Goal: Task Accomplishment & Management: Manage account settings

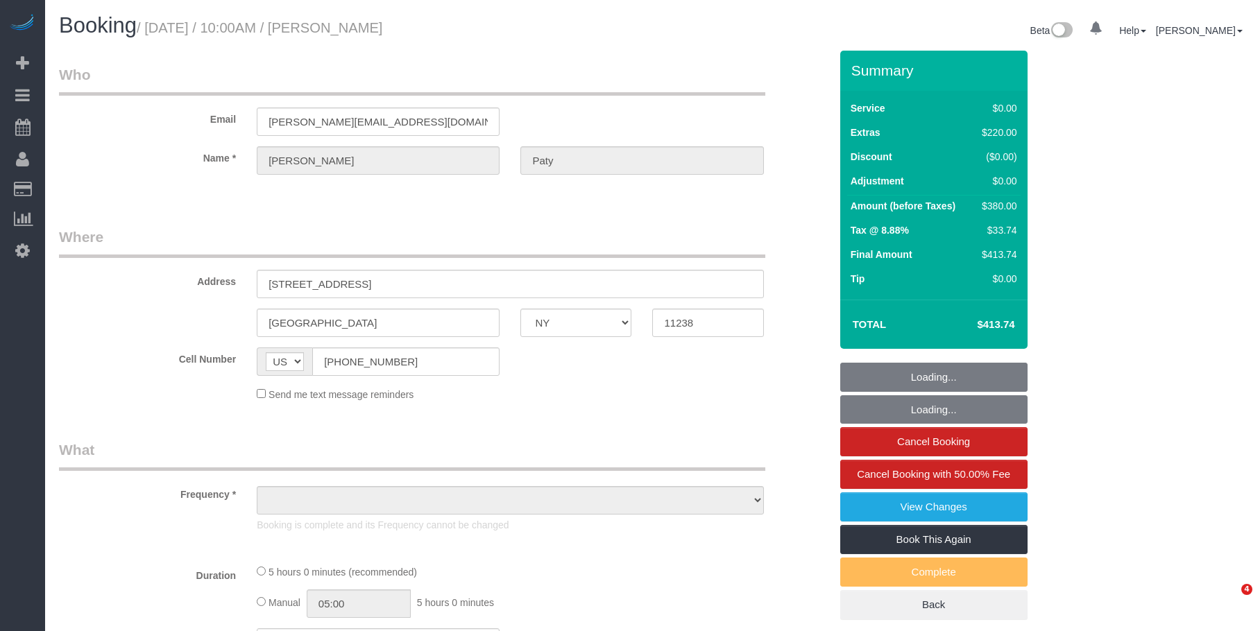
select select "NY"
select select "1"
select select "number:89"
select select "number:90"
select select "number:15"
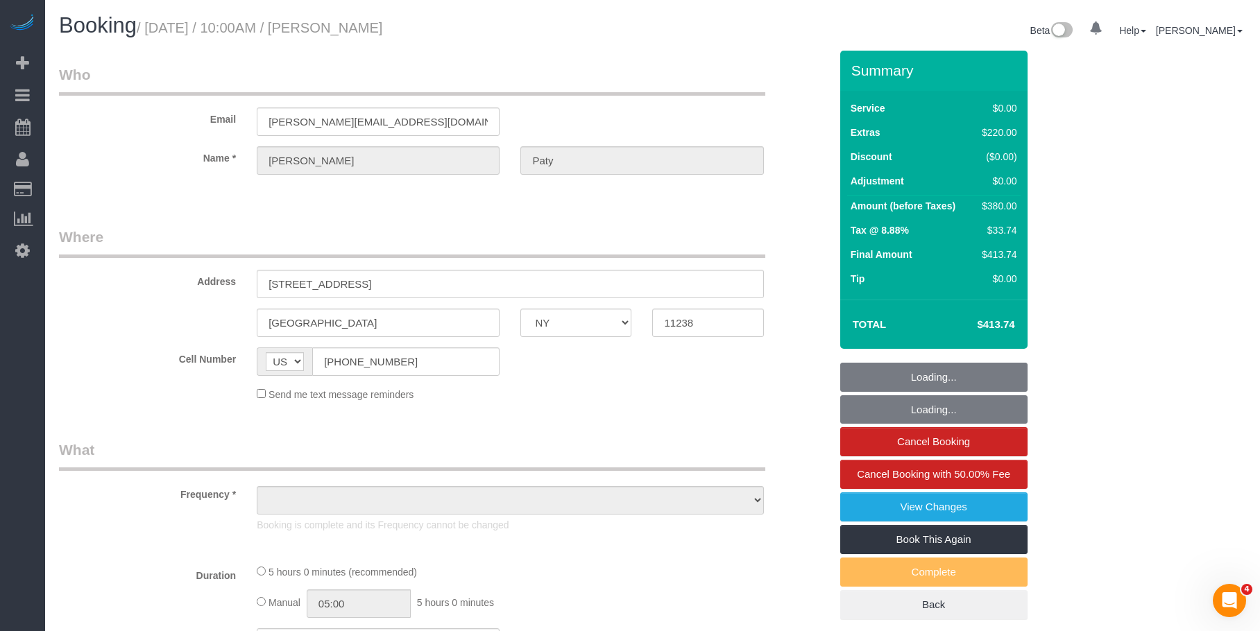
select select "number:5"
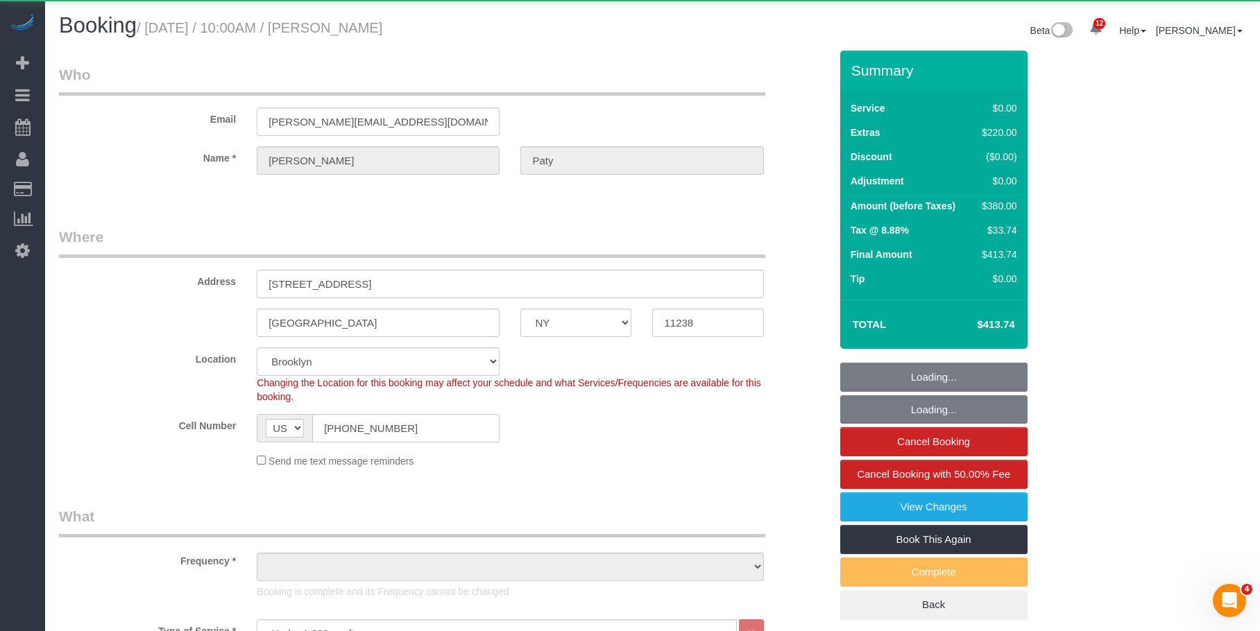
select select "string:stripe-pm_1PtyvG4VGloSiKo7BLZDAN62"
select select "object:999"
select select "spot1"
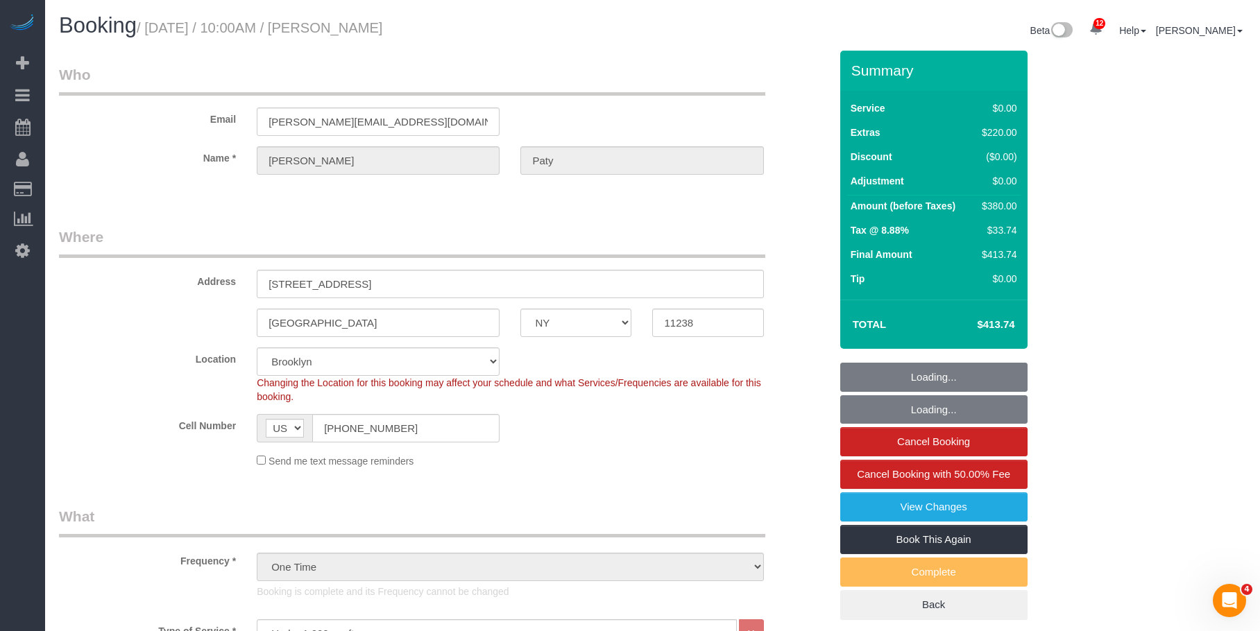
select select "object:1414"
select select "1"
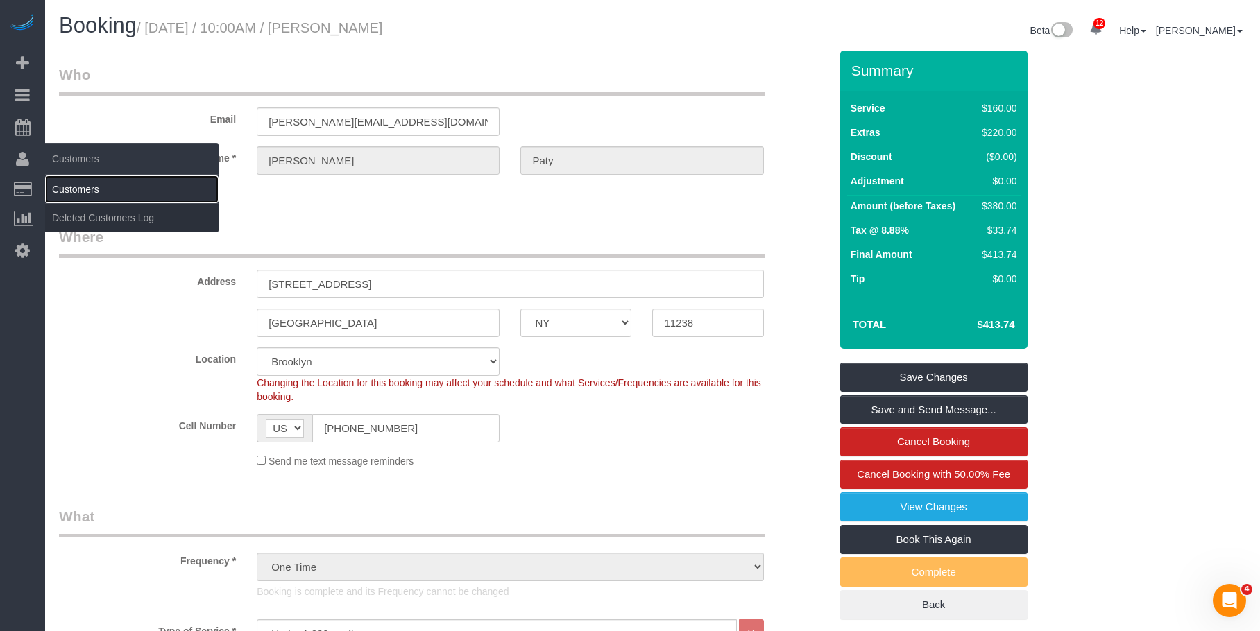
click at [108, 191] on link "Customers" at bounding box center [131, 189] width 173 height 28
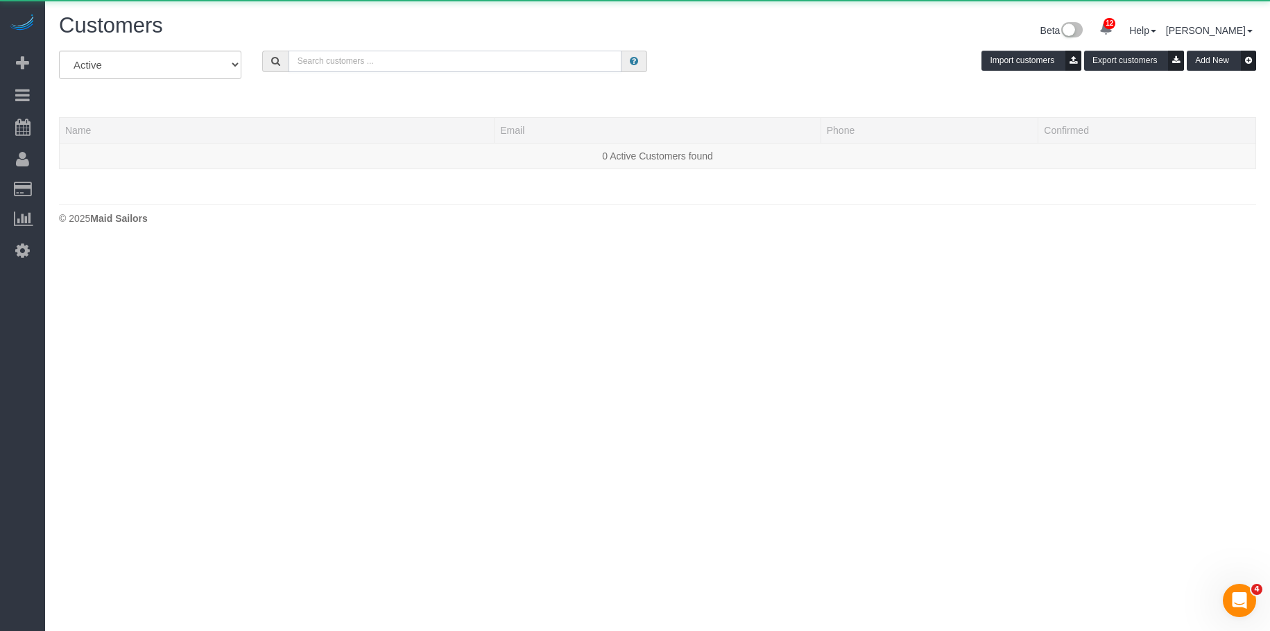
click at [528, 65] on input "text" at bounding box center [455, 62] width 333 height 22
paste input "[PERSON_NAME]"
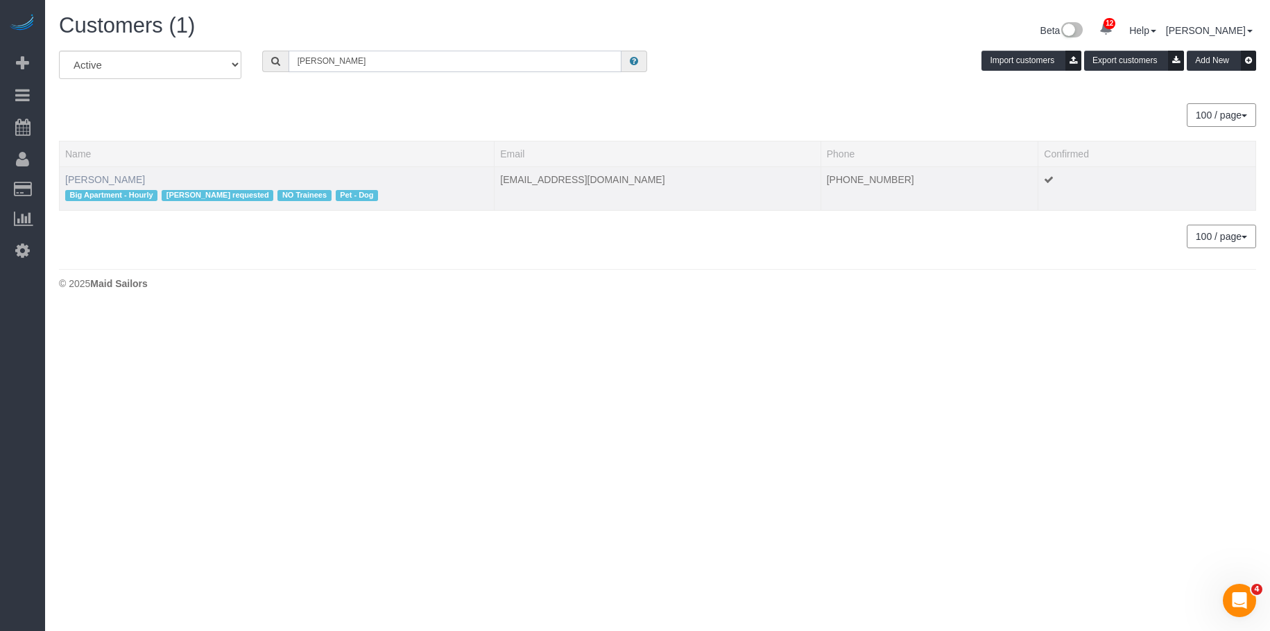
type input "[PERSON_NAME]"
drag, startPoint x: 110, startPoint y: 178, endPoint x: 124, endPoint y: 175, distance: 14.8
click at [110, 178] on link "[PERSON_NAME]" at bounding box center [105, 179] width 80 height 11
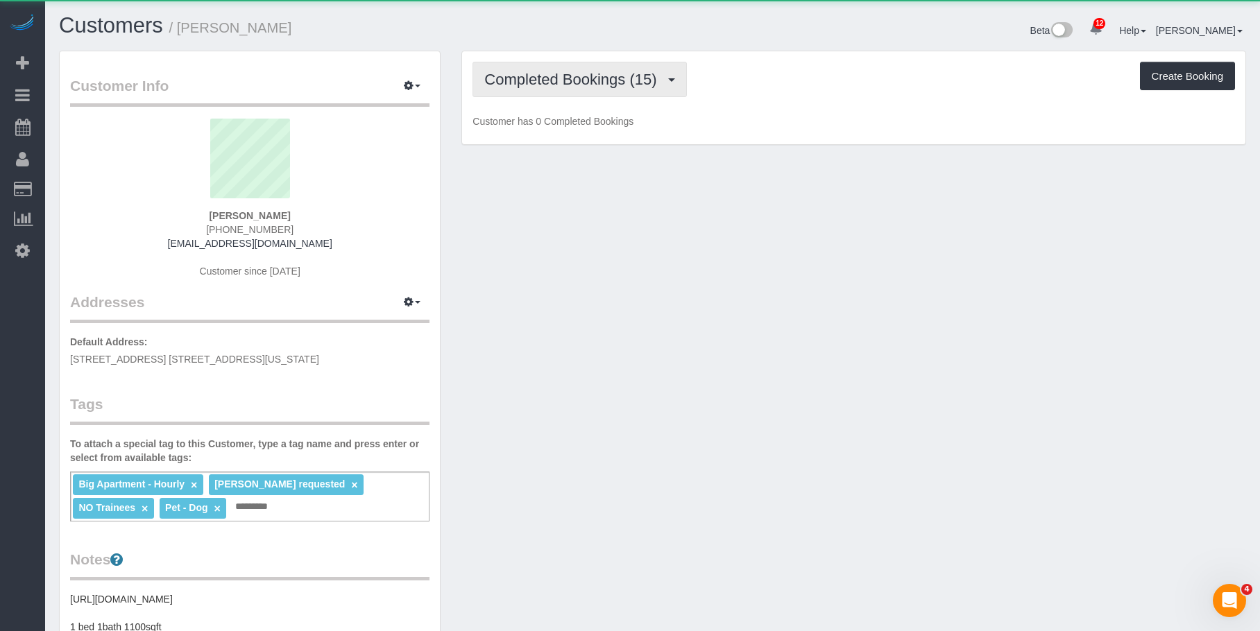
click at [553, 72] on span "Completed Bookings (15)" at bounding box center [573, 79] width 179 height 17
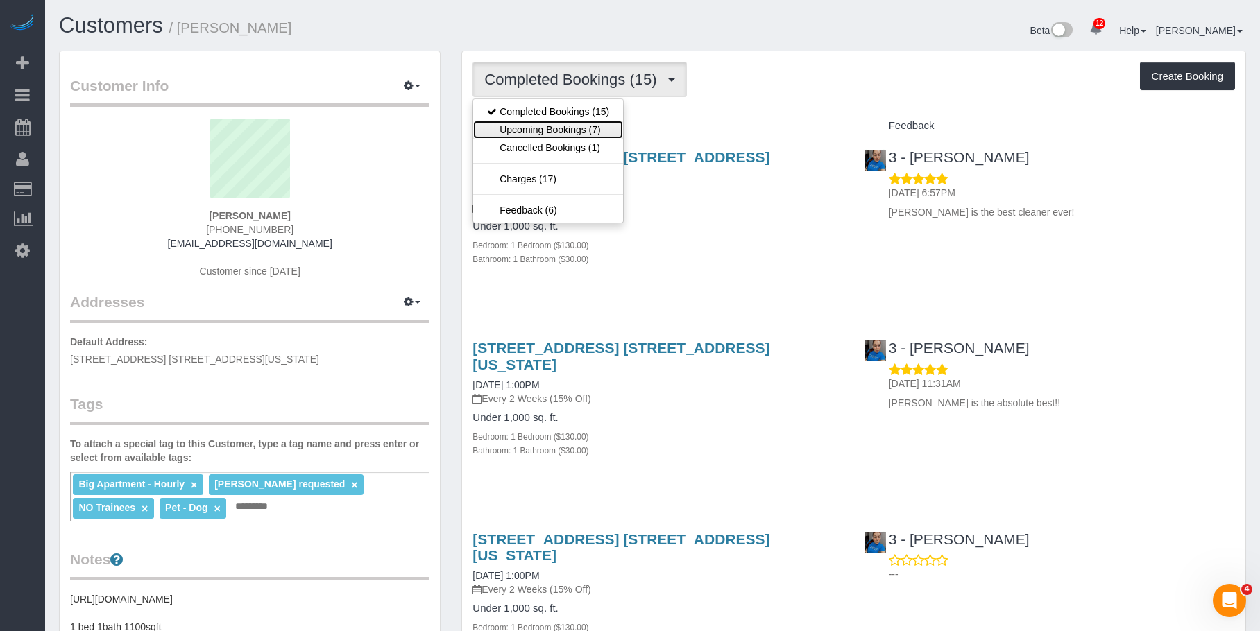
click at [556, 129] on link "Upcoming Bookings (7)" at bounding box center [548, 130] width 150 height 18
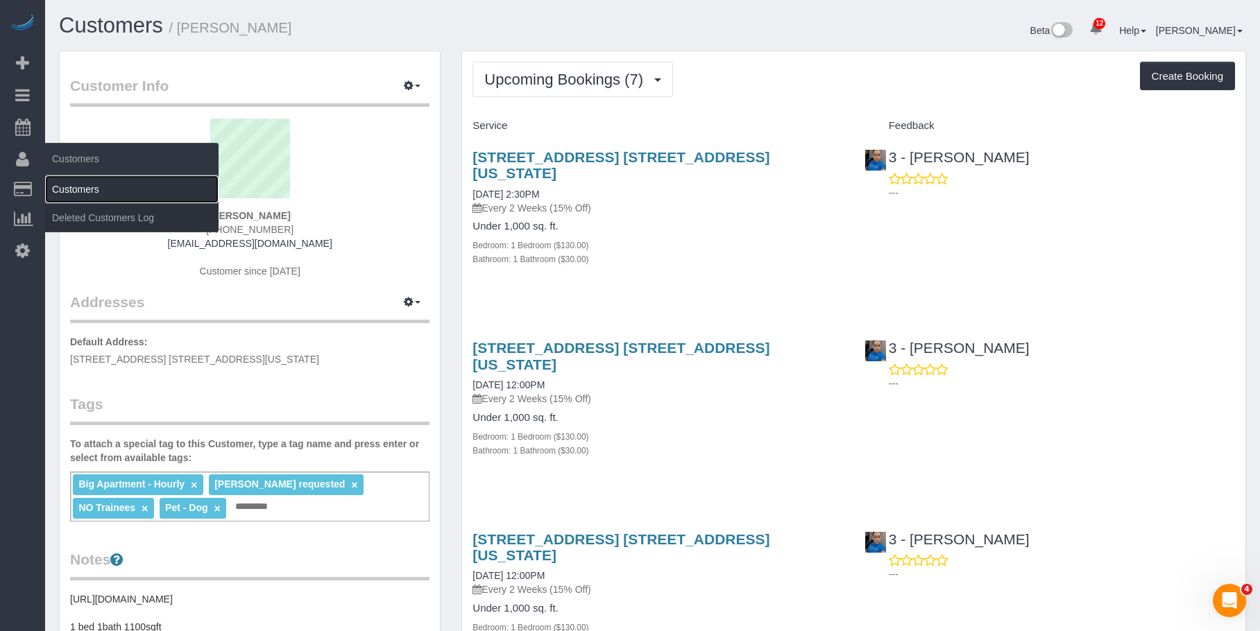
click at [69, 177] on link "Customers" at bounding box center [131, 189] width 173 height 28
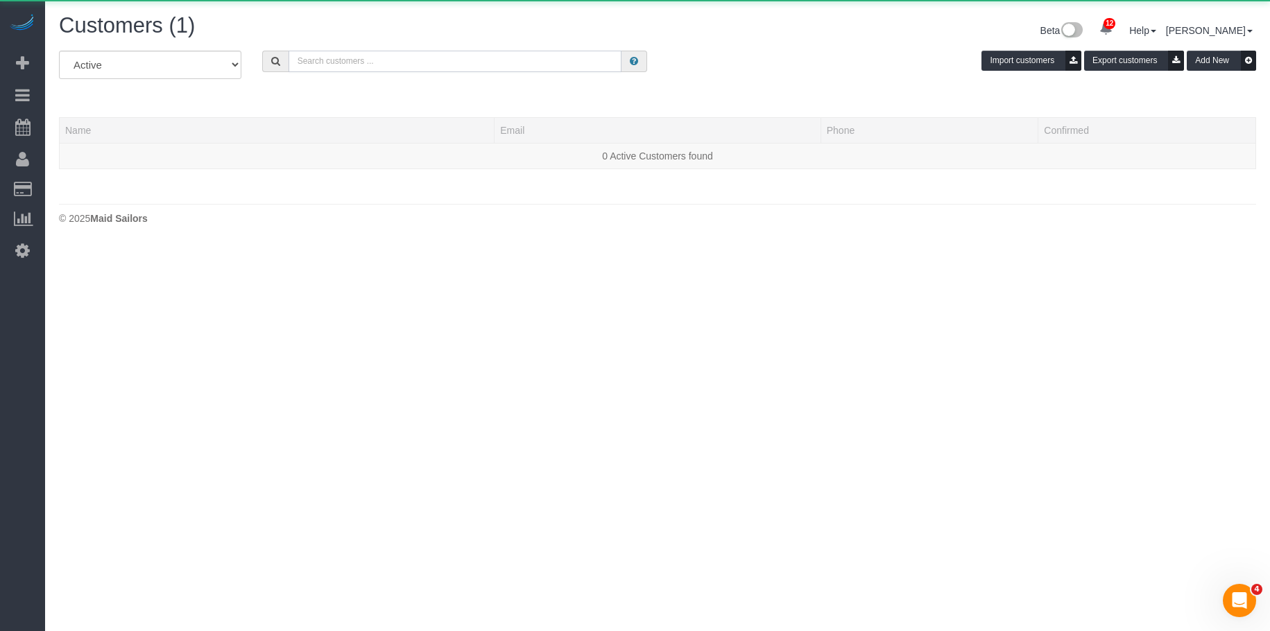
click at [569, 56] on input "text" at bounding box center [455, 62] width 333 height 22
paste input "[PERSON_NAME]"
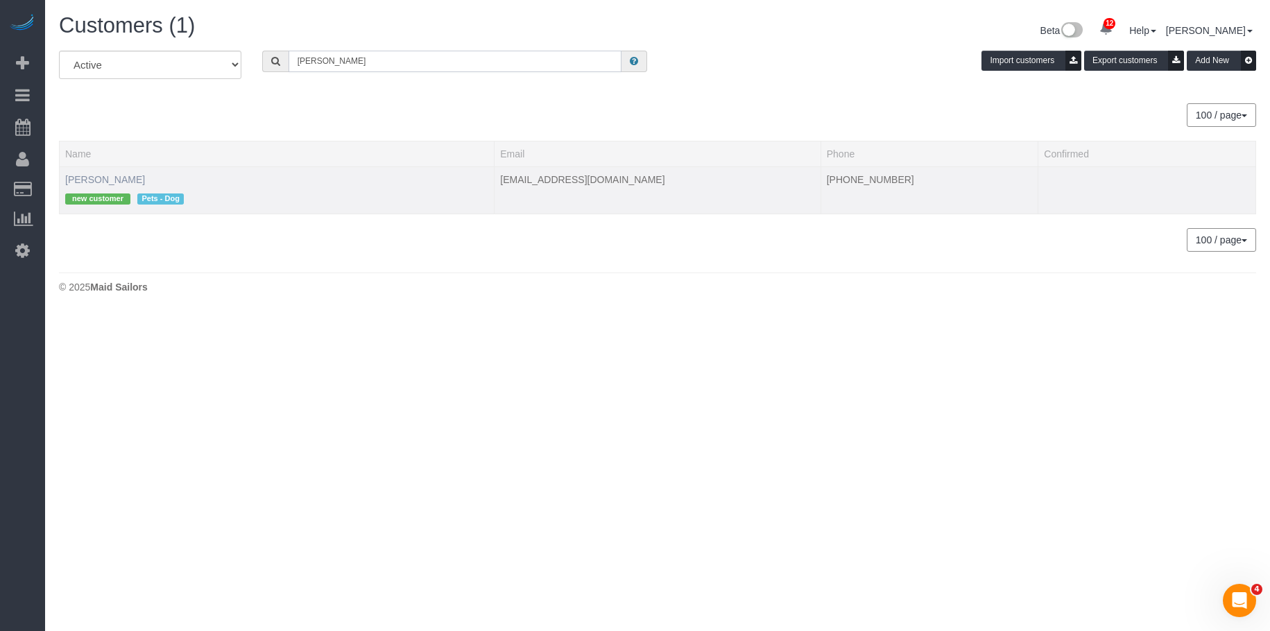
type input "[PERSON_NAME]"
drag, startPoint x: 111, startPoint y: 176, endPoint x: 646, endPoint y: 184, distance: 535.5
click at [112, 176] on link "[PERSON_NAME]" at bounding box center [105, 179] width 80 height 11
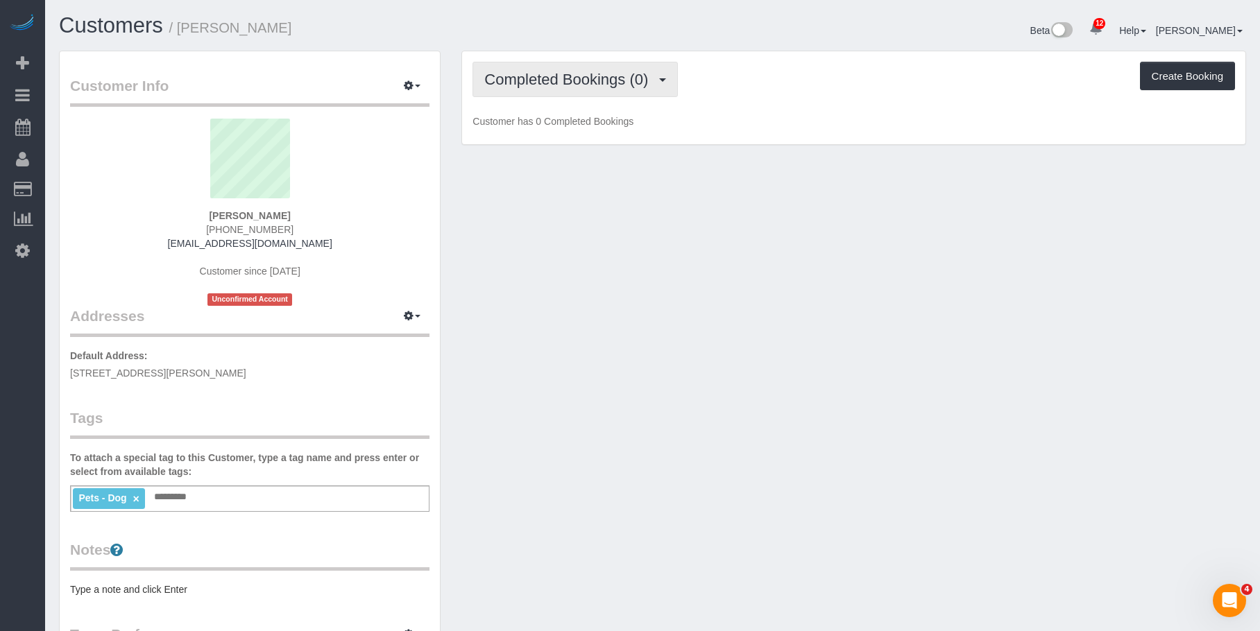
click at [590, 87] on span "Completed Bookings (0)" at bounding box center [569, 79] width 171 height 17
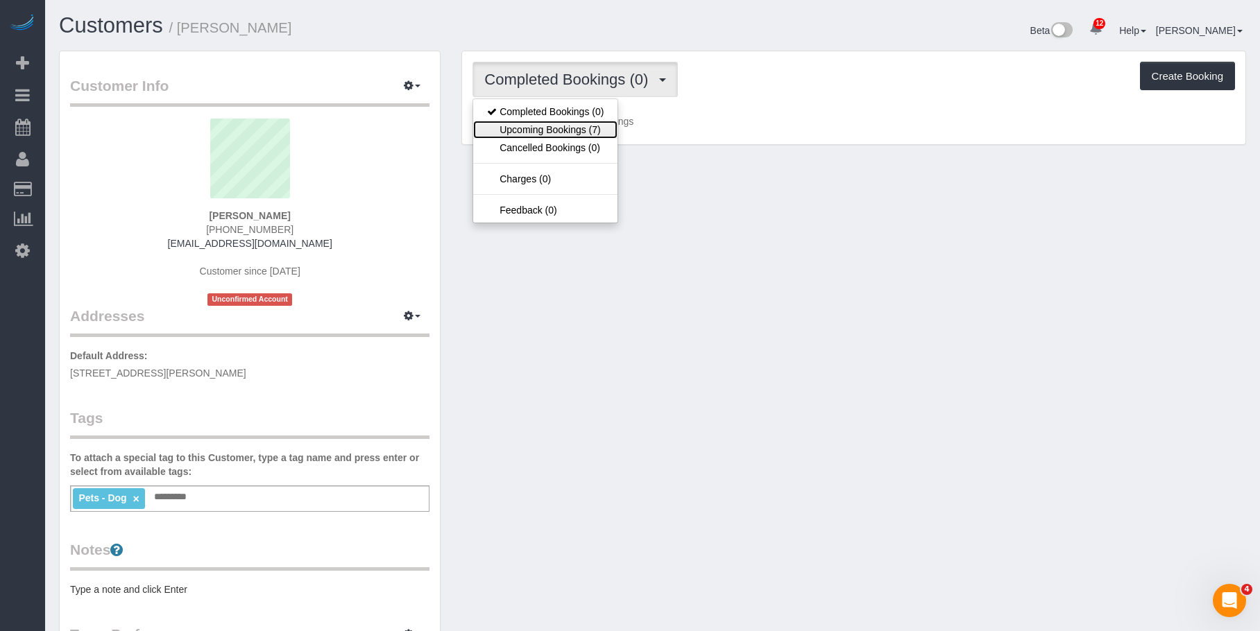
click at [574, 128] on link "Upcoming Bookings (7)" at bounding box center [545, 130] width 144 height 18
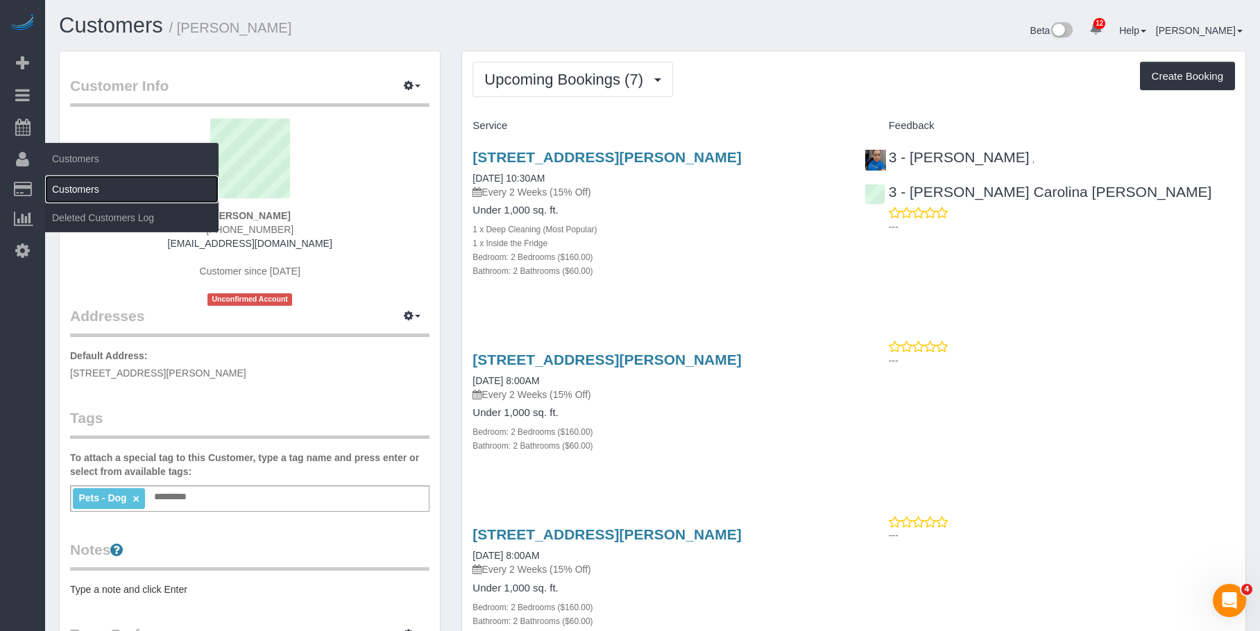
click at [119, 190] on link "Customers" at bounding box center [131, 189] width 173 height 28
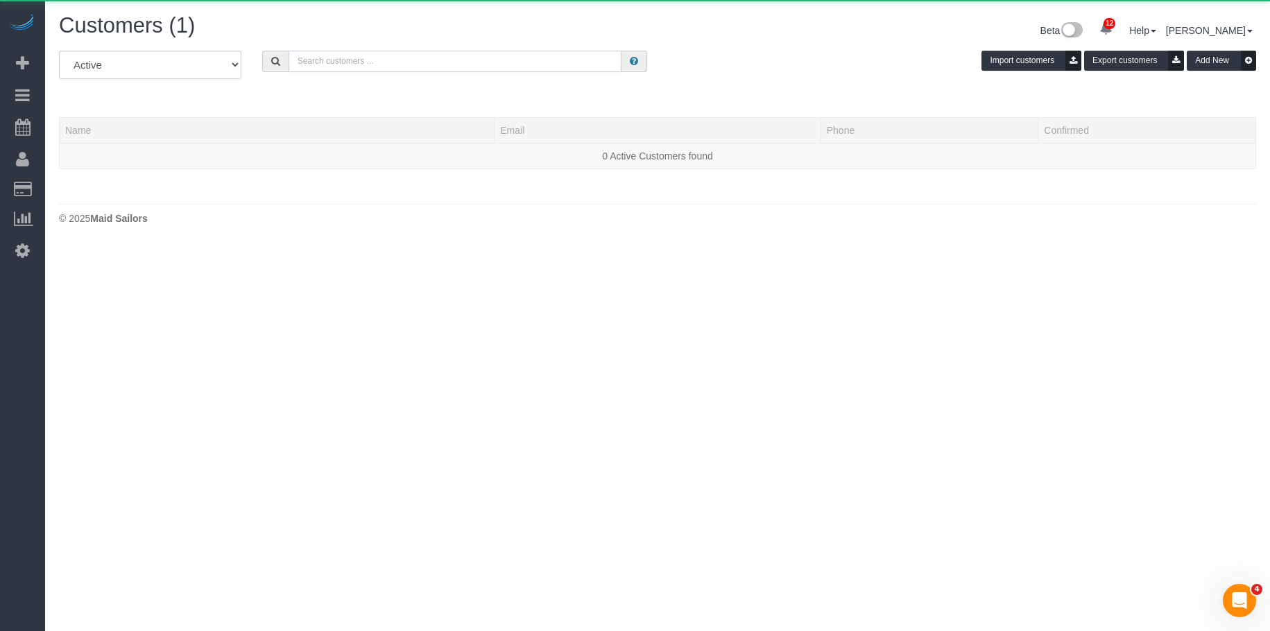
click at [526, 65] on input "text" at bounding box center [455, 62] width 333 height 22
paste input "[PERSON_NAME]"
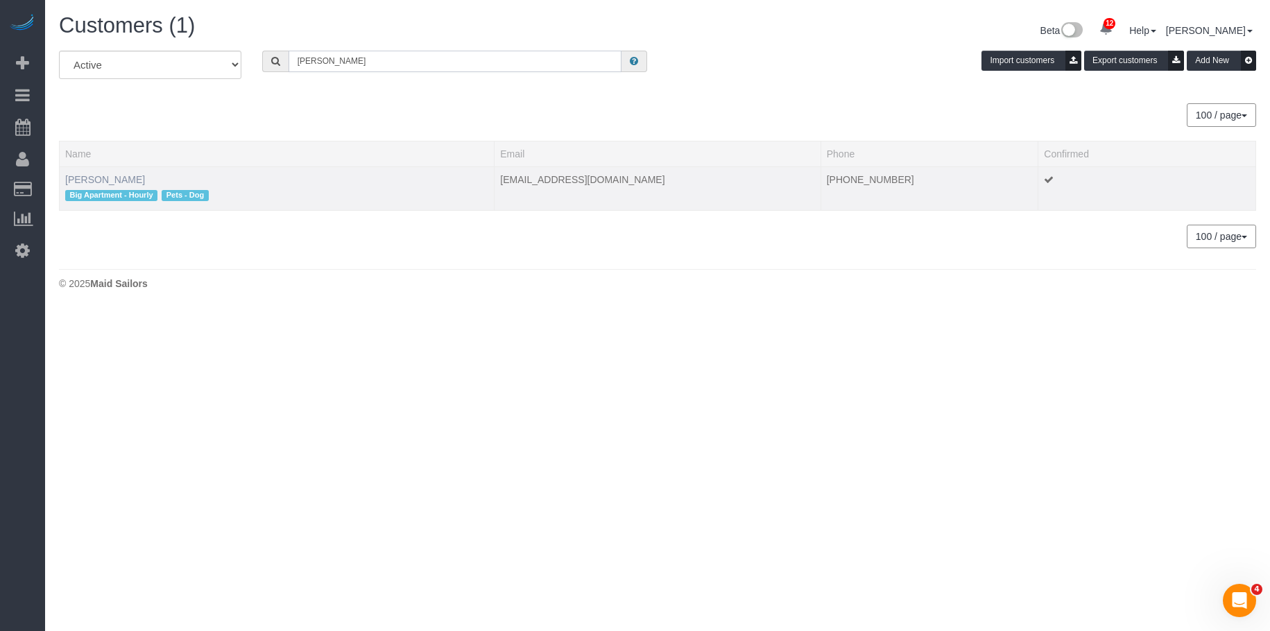
type input "[PERSON_NAME]"
click at [105, 178] on link "[PERSON_NAME]" at bounding box center [105, 179] width 80 height 11
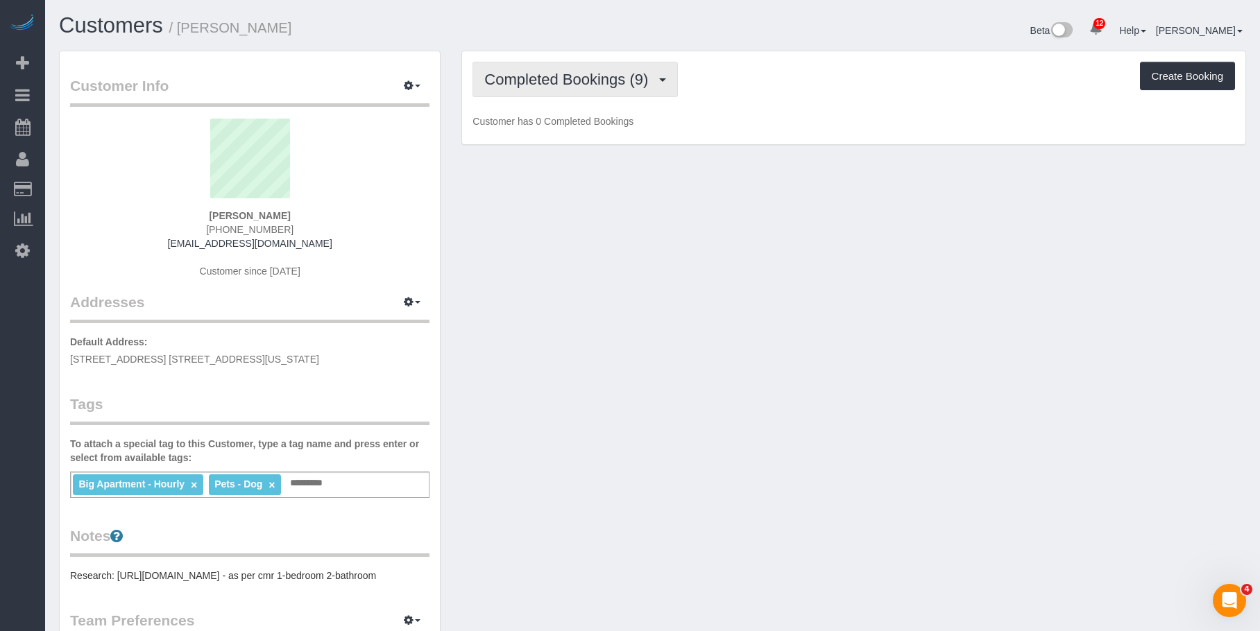
click at [612, 80] on span "Completed Bookings (9)" at bounding box center [569, 79] width 171 height 17
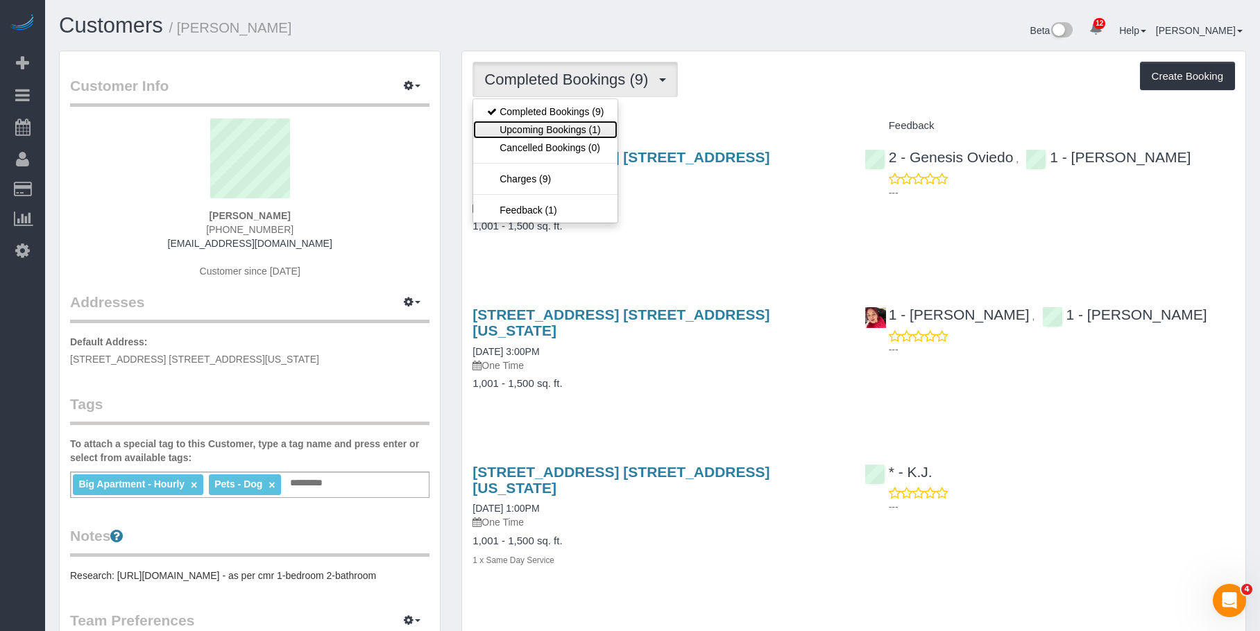
click at [568, 137] on link "Upcoming Bookings (1)" at bounding box center [545, 130] width 144 height 18
